Goal: Find specific page/section: Find specific page/section

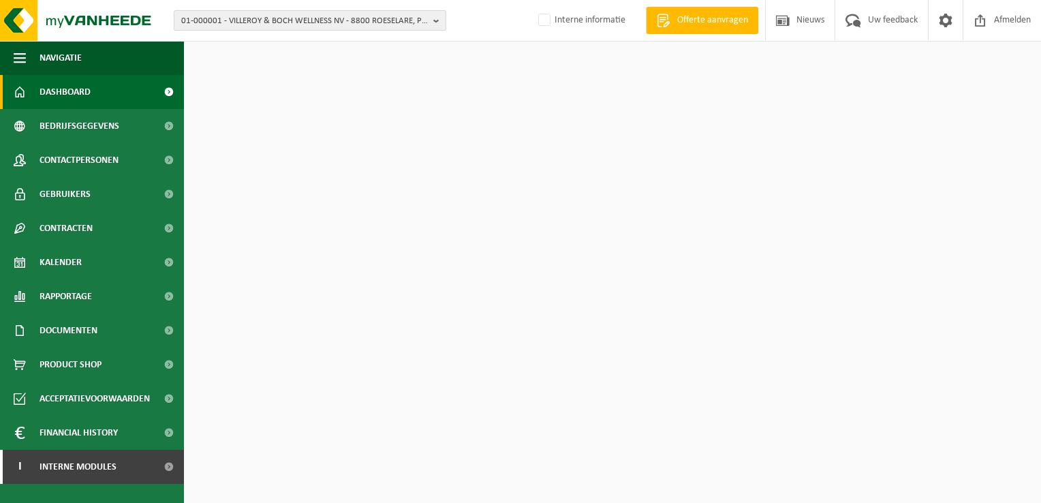
click at [282, 26] on span "01-000001 - VILLEROY & BOCH WELLNESS NV - 8800 ROESELARE, POPULIERSTRAAT 1" at bounding box center [304, 21] width 247 height 20
paste input "02-011315"
type input "02-011315"
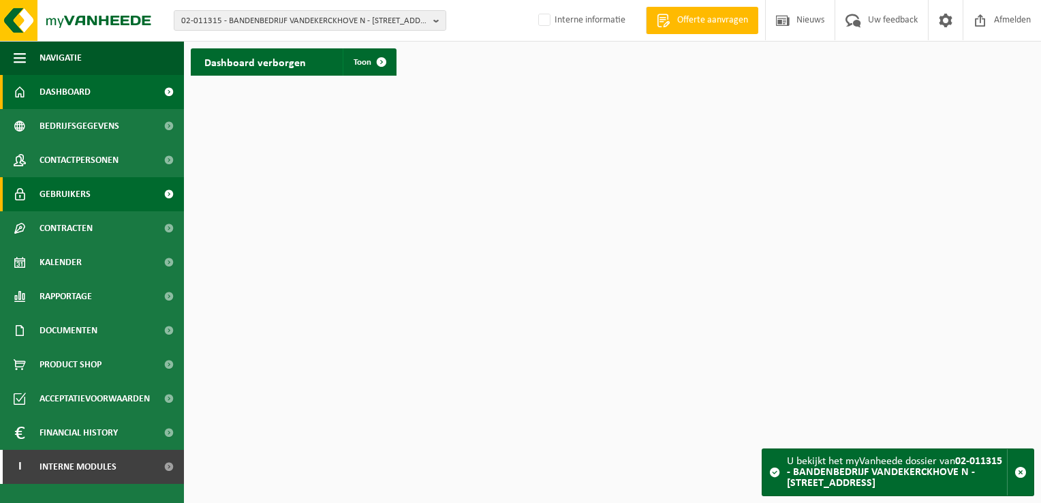
click at [76, 198] on span "Gebruikers" at bounding box center [65, 194] width 51 height 34
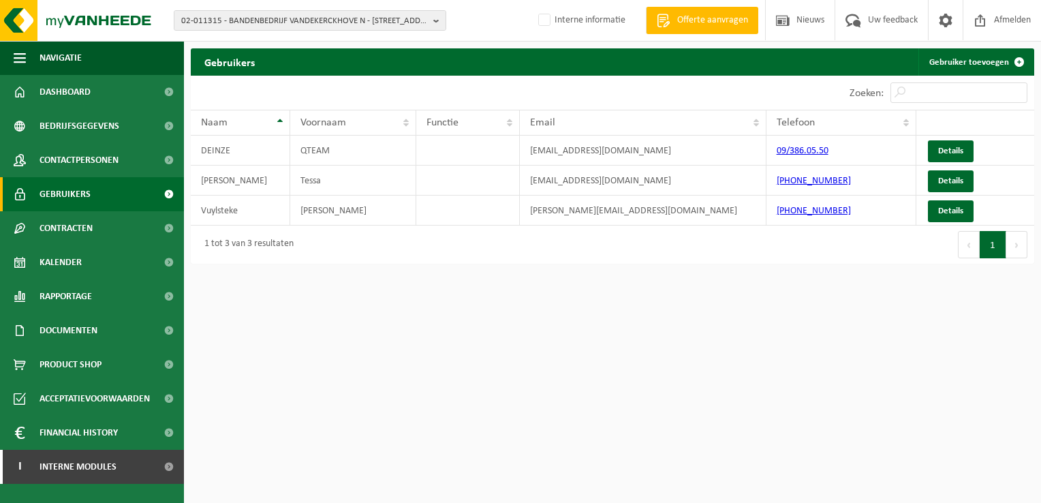
drag, startPoint x: 585, startPoint y: 181, endPoint x: 564, endPoint y: 234, distance: 57.2
click at [507, 288] on html "02-011315 - BANDENBEDRIJF VANDEKERCKHOVE N - 9800 DEINZE, GENTSESTEENWEG 86 01-…" at bounding box center [520, 251] width 1041 height 503
drag, startPoint x: 655, startPoint y: 181, endPoint x: 454, endPoint y: 181, distance: 201.0
click at [454, 181] on tr "Molly Tessa tessa.molly@qteamvdk.be +3256731147 Details" at bounding box center [613, 181] width 844 height 30
copy tr "tessa.molly@qteamvdk.be"
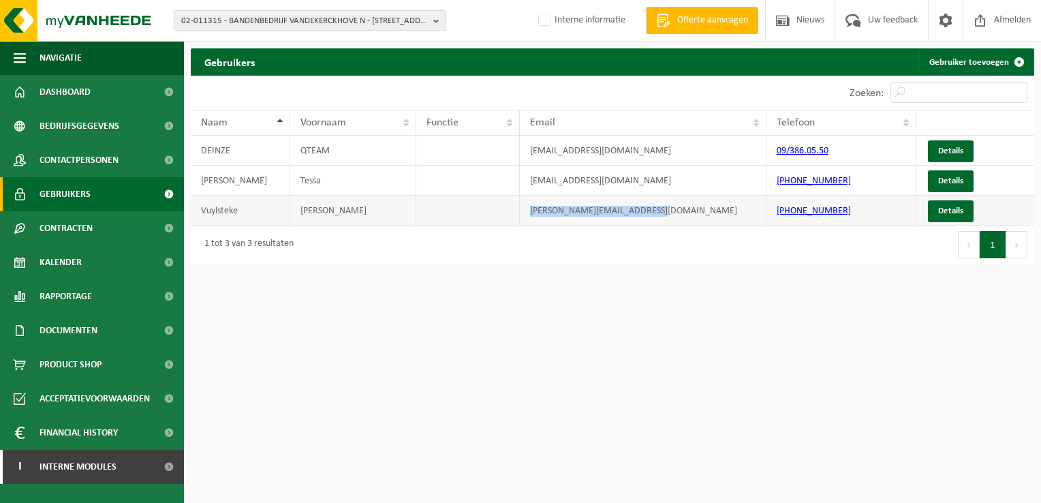
drag, startPoint x: 686, startPoint y: 214, endPoint x: 518, endPoint y: 217, distance: 168.4
click at [518, 217] on tr "Vuylsteke Claude claude.vuylsteke@qteamvdk.be +32 474 92 91 10 Details" at bounding box center [613, 211] width 844 height 30
copy tr "claude.vuylsteke@qteamvdk.be"
click at [934, 301] on html "02-011315 - BANDENBEDRIJF VANDEKERCKHOVE N - 9800 DEINZE, GENTSESTEENWEG 86 01-…" at bounding box center [520, 251] width 1041 height 503
click at [958, 315] on html "02-011315 - BANDENBEDRIJF VANDEKERCKHOVE N - 9800 DEINZE, GENTSESTEENWEG 86 01-…" at bounding box center [520, 251] width 1041 height 503
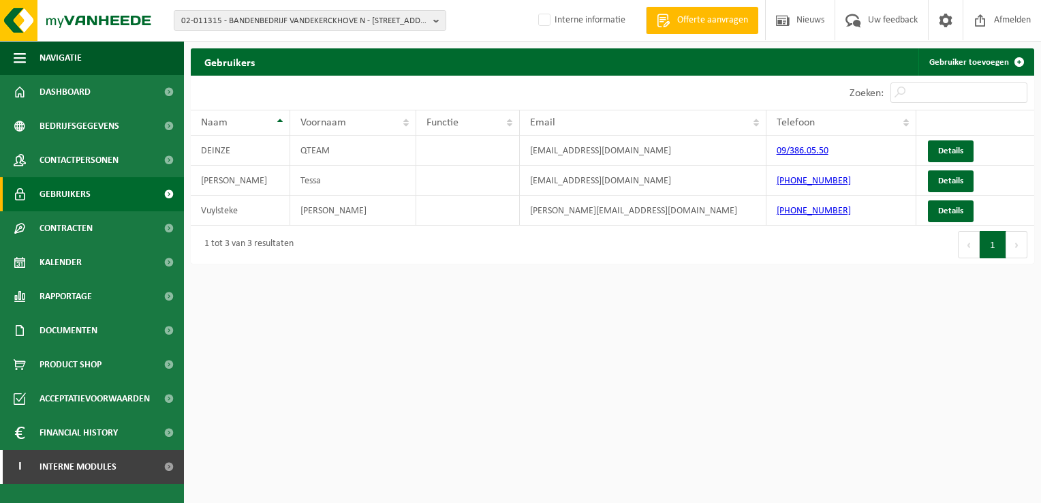
click at [726, 395] on html "02-011315 - BANDENBEDRIJF VANDEKERCKHOVE N - 9800 DEINZE, GENTSESTEENWEG 86 01-…" at bounding box center [520, 251] width 1041 height 503
click at [228, 20] on span "02-011315 - BANDENBEDRIJF VANDEKERCKHOVE N - 9800 DEINZE, GENTSESTEENWEG 86" at bounding box center [304, 21] width 247 height 20
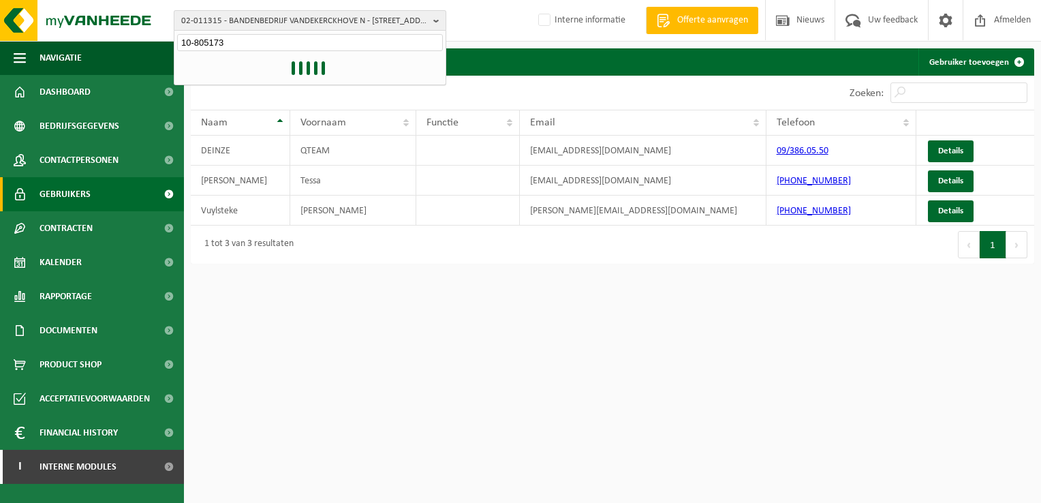
type input "10-805173"
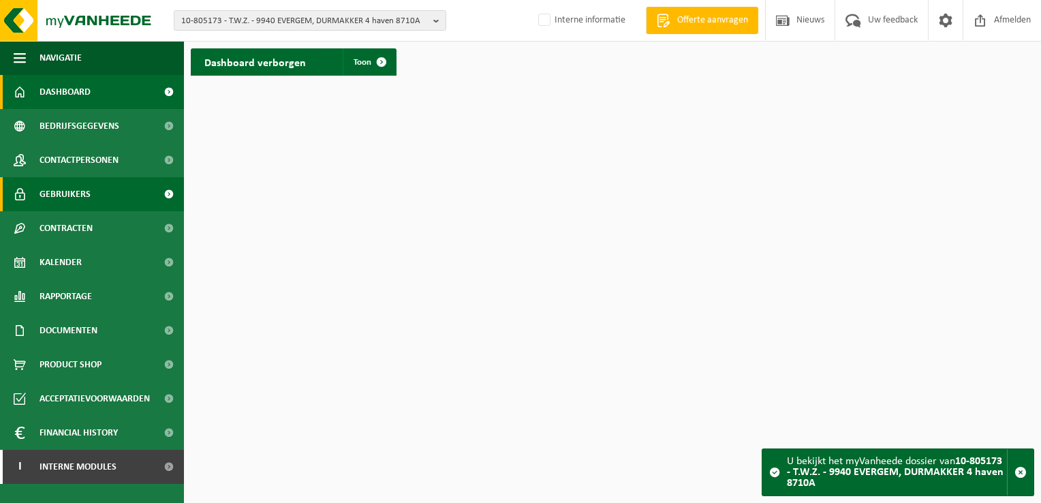
click at [67, 198] on span "Gebruikers" at bounding box center [65, 194] width 51 height 34
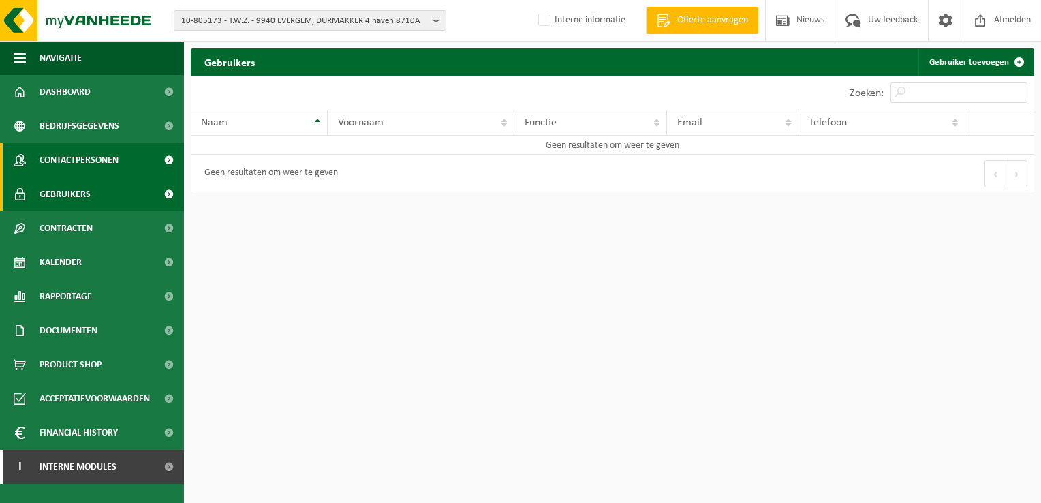
click at [80, 159] on span "Contactpersonen" at bounding box center [79, 160] width 79 height 34
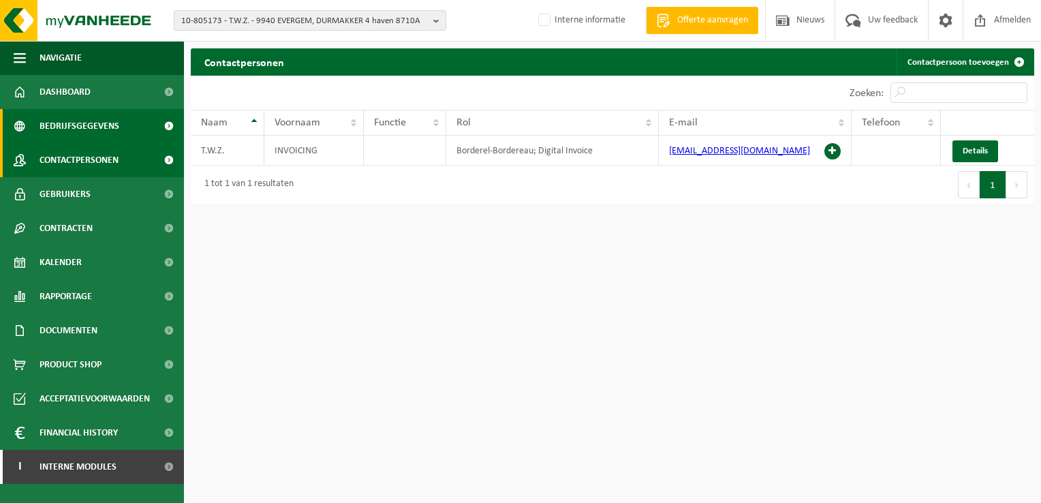
click at [120, 121] on link "Bedrijfsgegevens" at bounding box center [92, 126] width 184 height 34
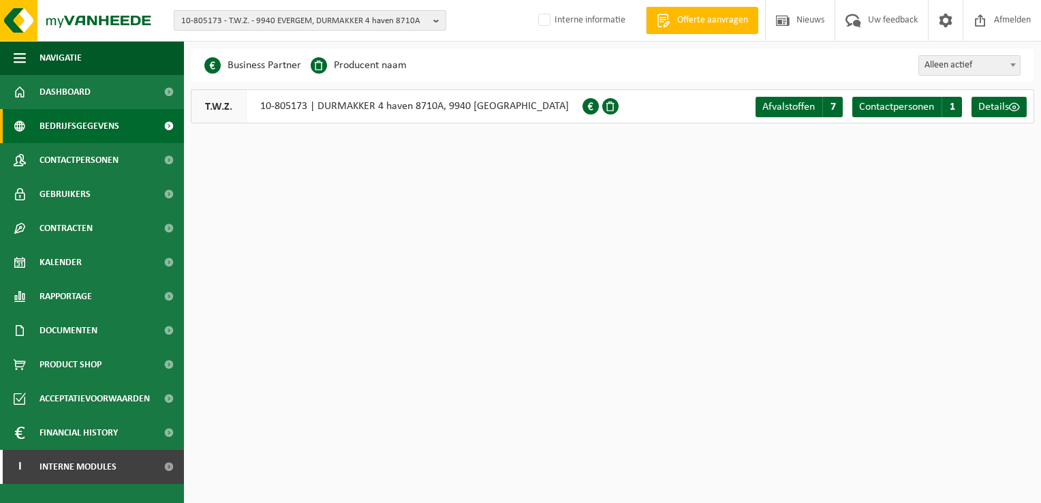
click at [247, 14] on span "10-805173 - T.W.Z. - 9940 EVERGEM, DURMAKKER 4 haven 8710A" at bounding box center [304, 21] width 247 height 20
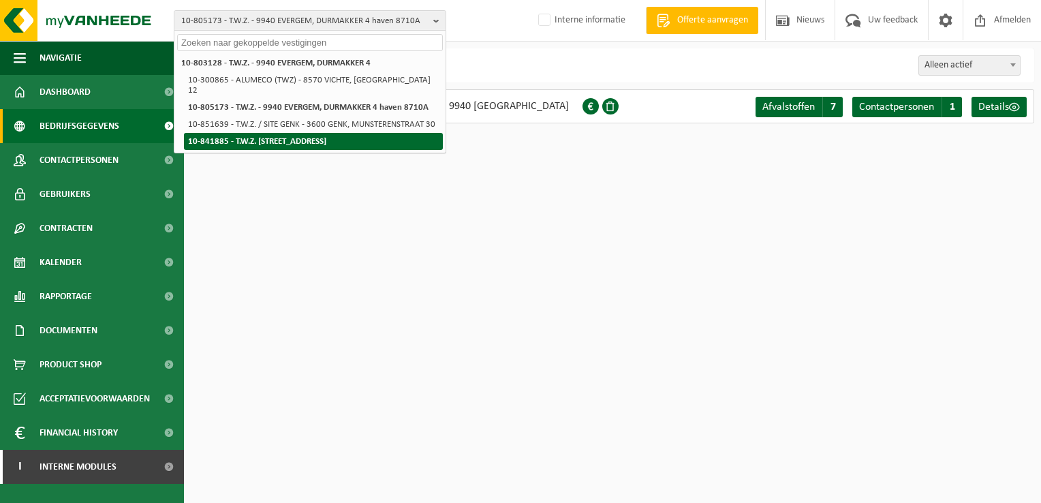
click at [326, 137] on strong "10-841885 - T.W.Z. [STREET_ADDRESS]" at bounding box center [257, 141] width 138 height 9
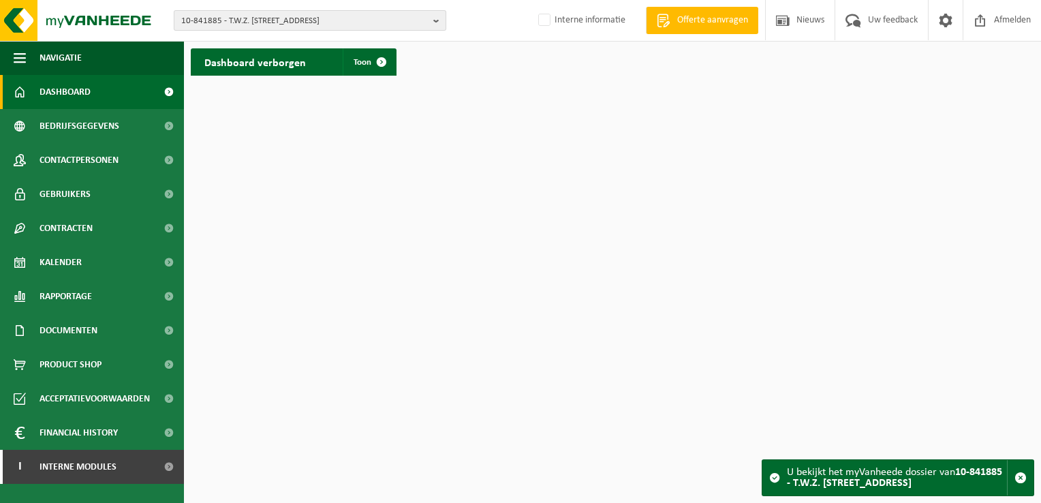
click at [347, 18] on span "10-841885 - T.W.Z. [STREET_ADDRESS]" at bounding box center [304, 21] width 247 height 20
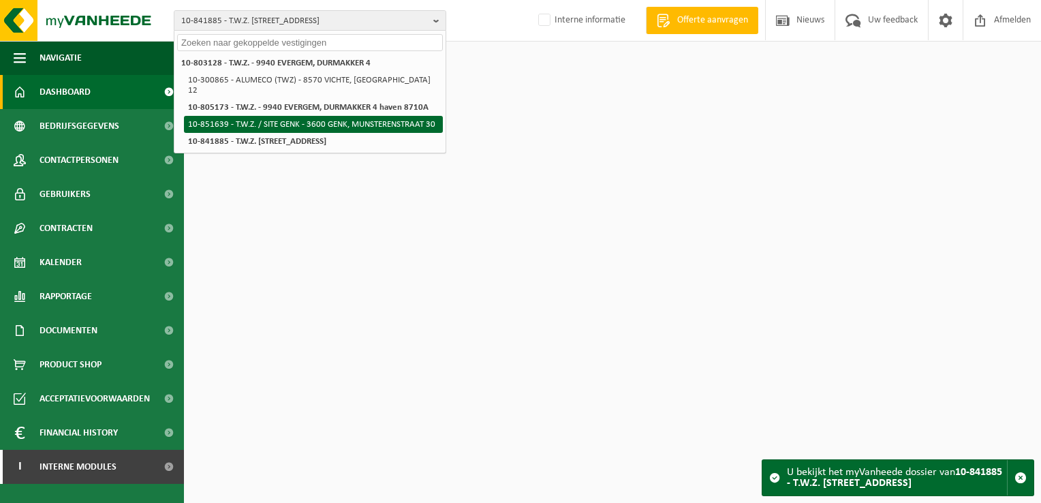
click at [333, 116] on li "10-851639 - T.W.Z. / SITE GENK - 3600 GENK, MUNSTERENSTRAAT 30" at bounding box center [313, 124] width 259 height 17
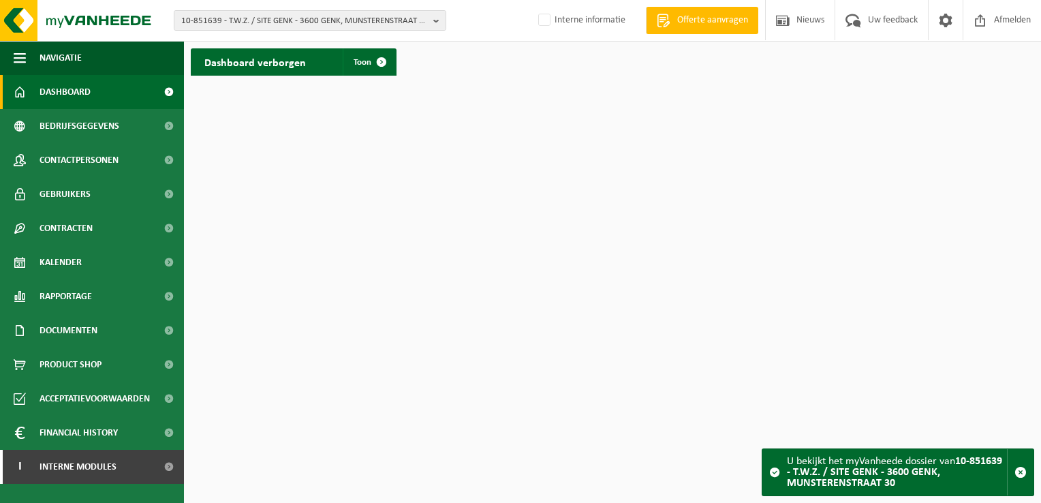
click at [785, 160] on html "10-851639 - T.W.Z. / SITE GENK - 3600 GENK, MUNSTERENSTRAAT 30 10-803128 - T.W.…" at bounding box center [520, 251] width 1041 height 503
